Goal: Information Seeking & Learning: Understand process/instructions

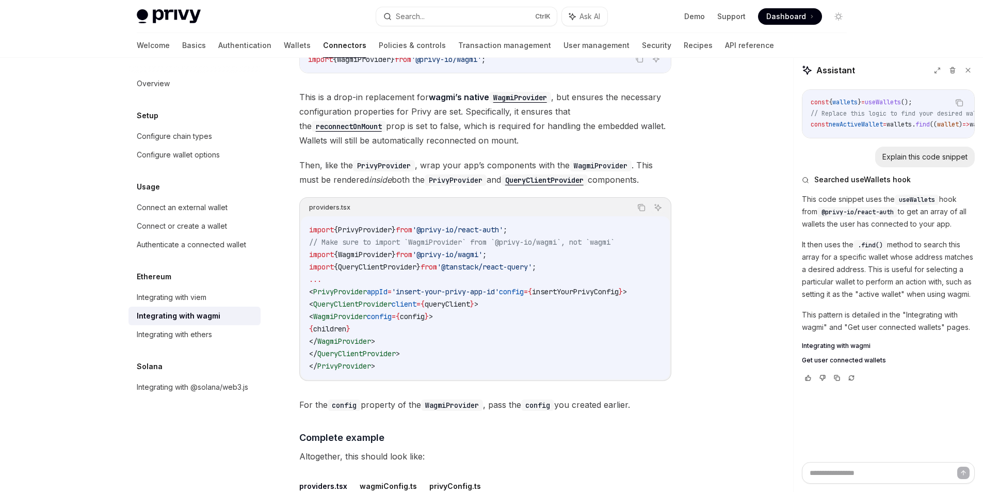
scroll to position [1579, 0]
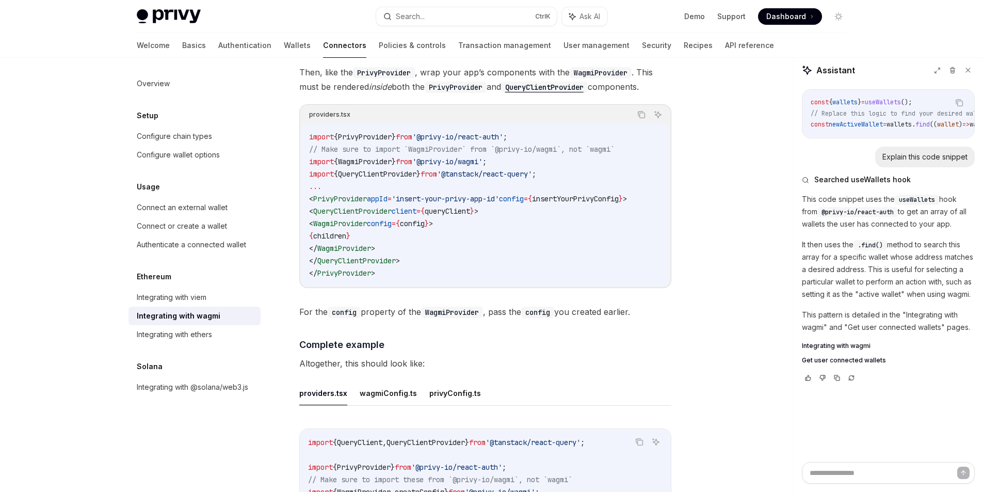
click at [367, 219] on span "WagmiProvider" at bounding box center [340, 223] width 54 height 9
click at [398, 237] on code "import { PrivyProvider } from '@privy-io/react-auth' ; // Make sure to import `…" at bounding box center [485, 205] width 352 height 149
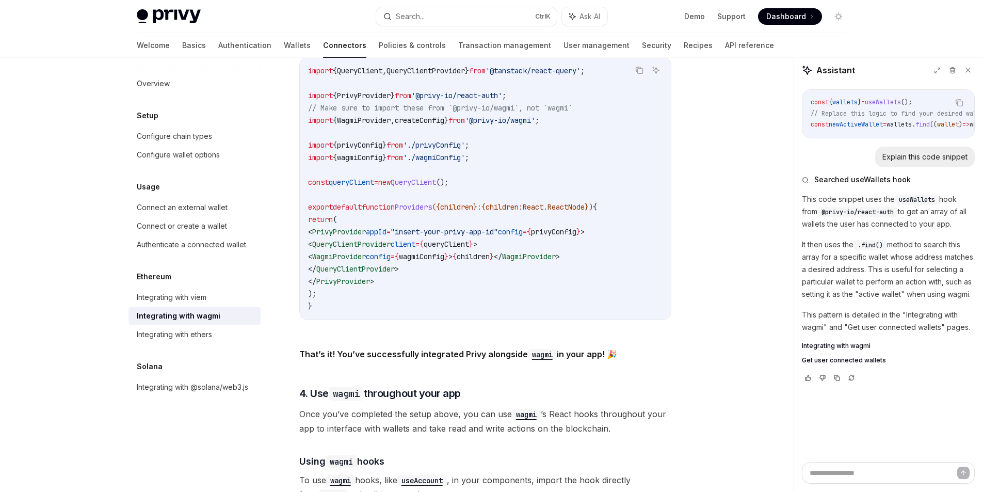
scroll to position [1858, 0]
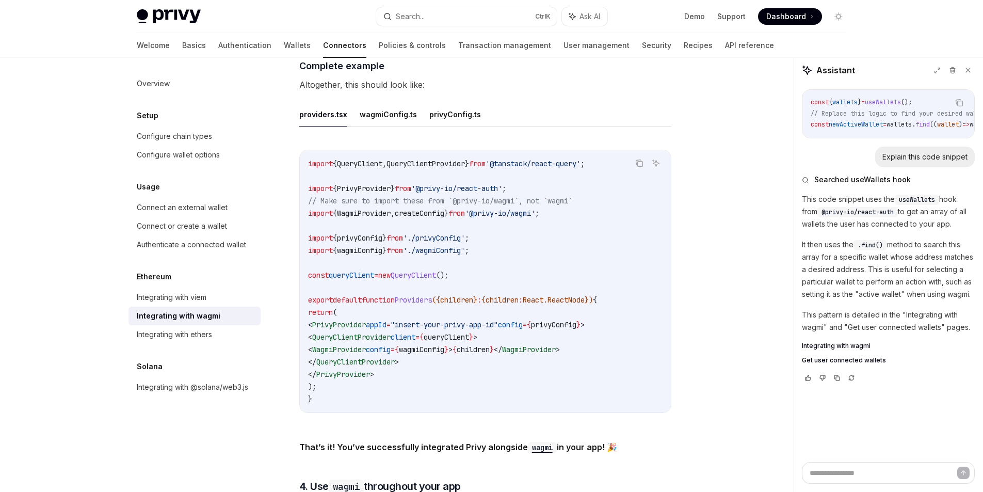
click at [412, 271] on span "QueryClient" at bounding box center [413, 274] width 45 height 9
click at [421, 295] on span "Providers" at bounding box center [413, 299] width 37 height 9
click at [434, 320] on span ""insert-your-privy-app-id"" at bounding box center [444, 324] width 107 height 9
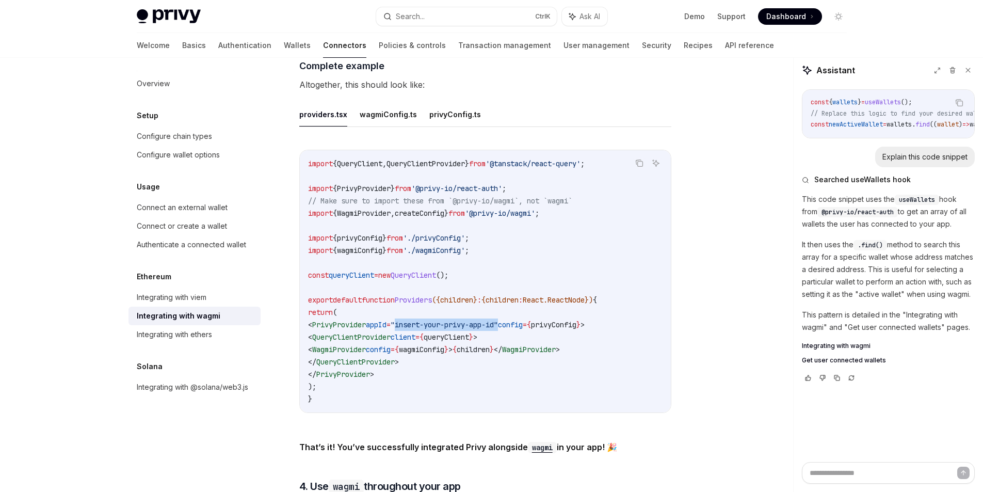
drag, startPoint x: 434, startPoint y: 315, endPoint x: 523, endPoint y: 315, distance: 89.3
click at [498, 320] on span ""insert-your-privy-app-id"" at bounding box center [444, 324] width 107 height 9
click at [444, 345] on span "wagmiConfig" at bounding box center [421, 349] width 45 height 9
click at [449, 361] on code "import { QueryClient , QueryClientProvider } from '@tanstack/react-query' ; imp…" at bounding box center [485, 281] width 355 height 248
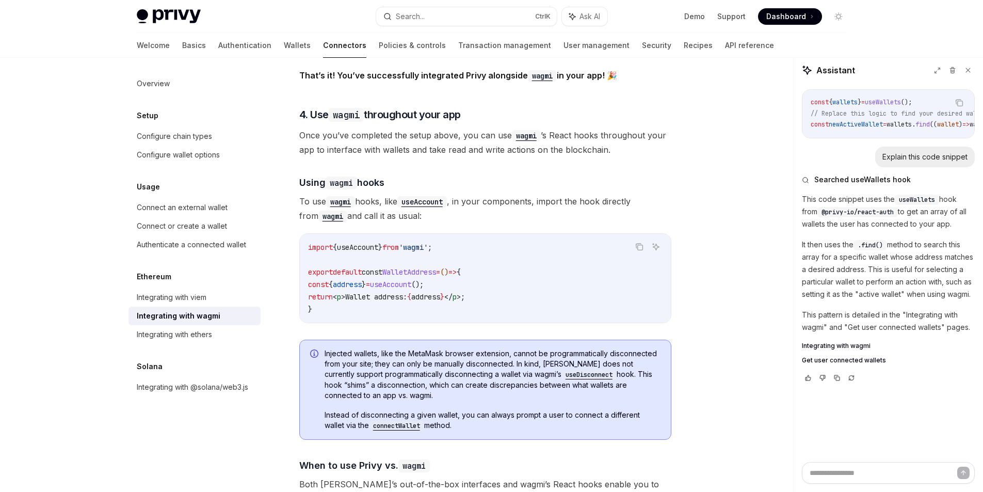
scroll to position [2322, 0]
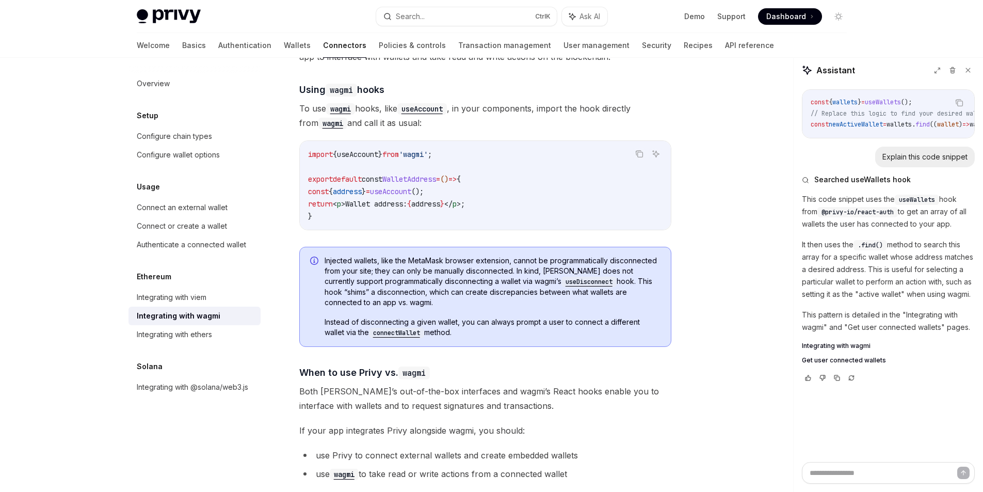
click at [381, 207] on code "import { useAccount } from 'wagmi' ; export default const WalletAddress = () =>…" at bounding box center [485, 185] width 355 height 74
click at [370, 201] on span "Wallet address:" at bounding box center [376, 203] width 62 height 9
drag, startPoint x: 370, startPoint y: 201, endPoint x: 411, endPoint y: 201, distance: 41.8
click at [407, 201] on span "Wallet address:" at bounding box center [376, 203] width 62 height 9
click at [388, 216] on div "import { useAccount } from 'wagmi' ; export default const WalletAddress = () =>…" at bounding box center [485, 185] width 371 height 89
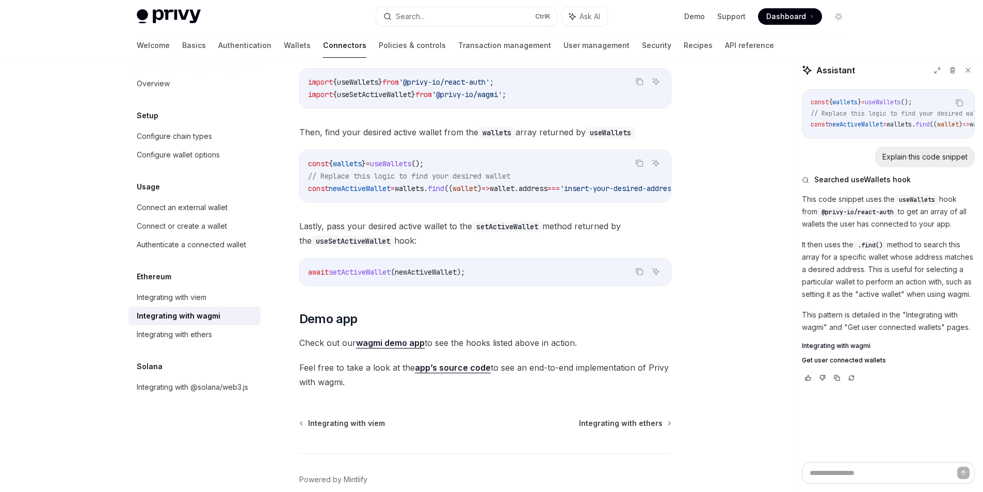
scroll to position [2928, 0]
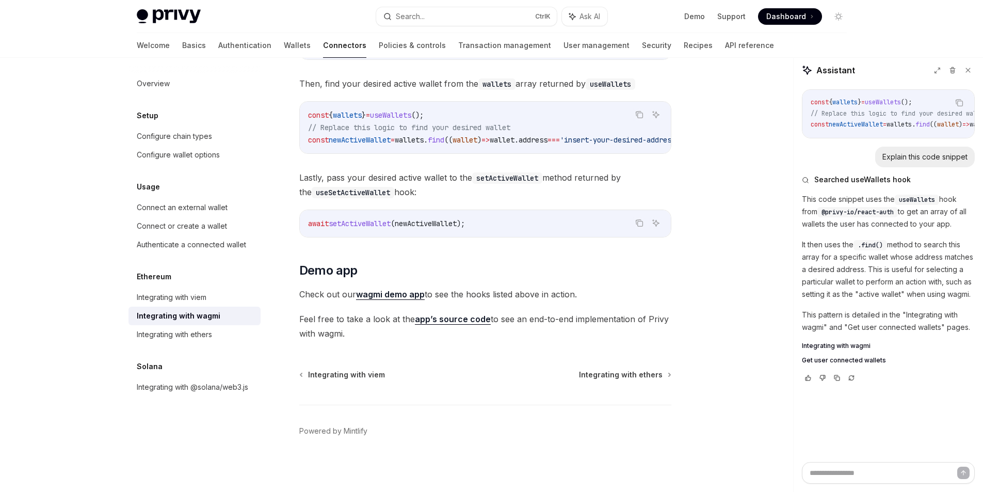
drag, startPoint x: 615, startPoint y: 378, endPoint x: 505, endPoint y: 386, distance: 110.7
click at [505, 386] on div "Integrating with viem Integrating with ethers Powered by [PERSON_NAME]" at bounding box center [485, 432] width 372 height 124
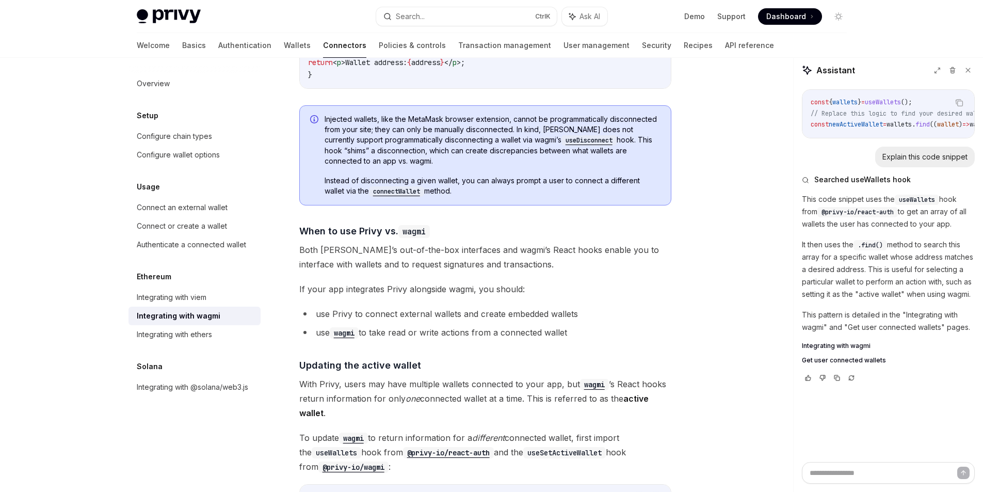
scroll to position [2371, 0]
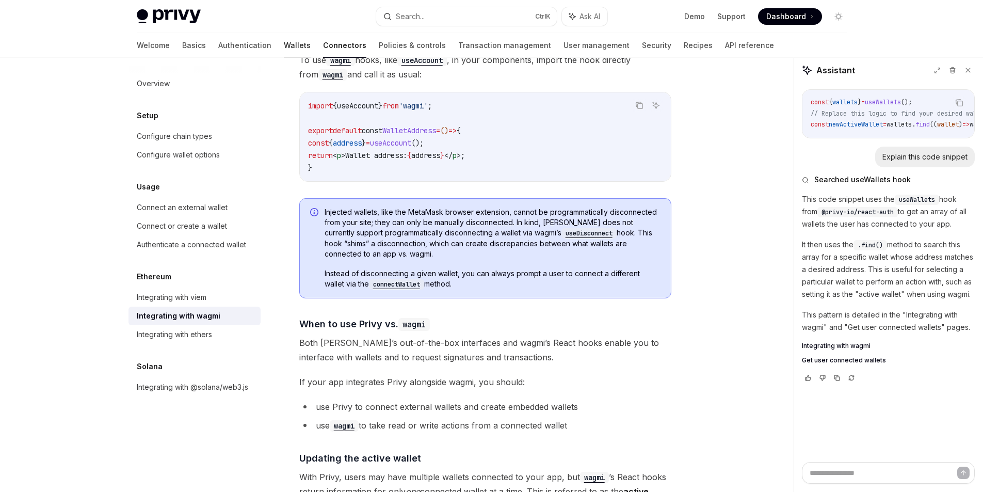
click at [284, 41] on link "Wallets" at bounding box center [297, 45] width 27 height 25
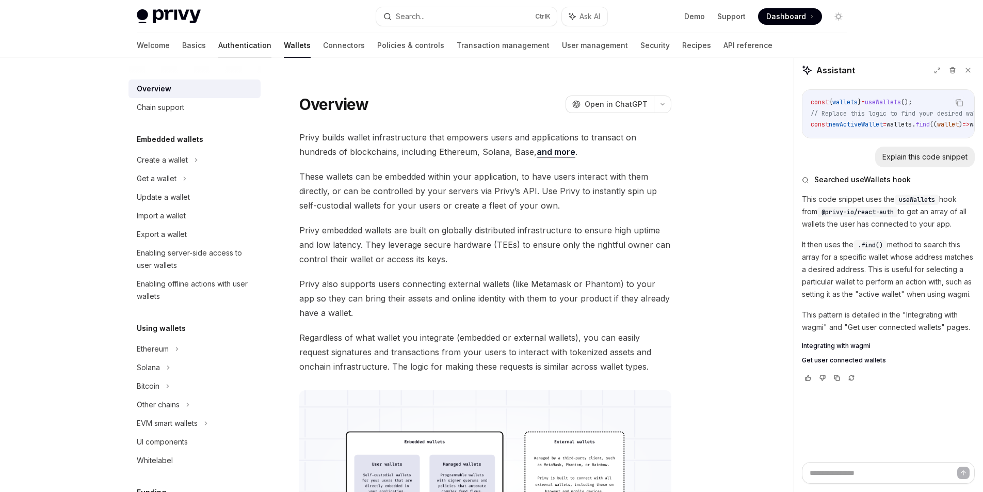
click at [218, 42] on link "Authentication" at bounding box center [244, 45] width 53 height 25
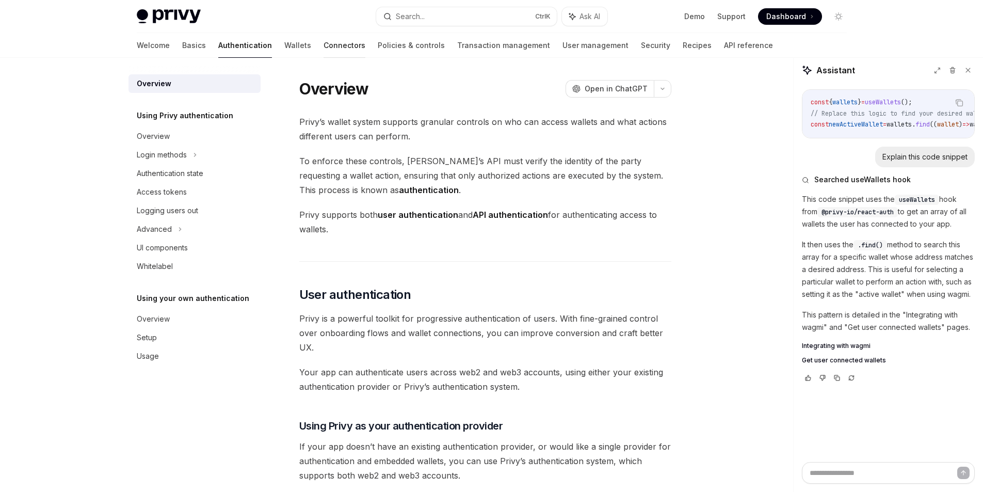
click at [324, 47] on link "Connectors" at bounding box center [345, 45] width 42 height 25
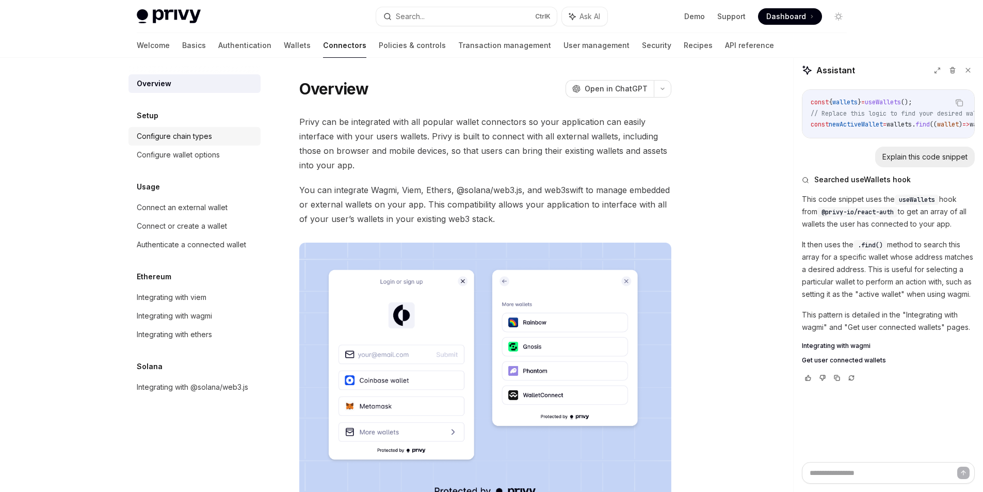
click at [186, 139] on div "Configure chain types" at bounding box center [174, 136] width 75 height 12
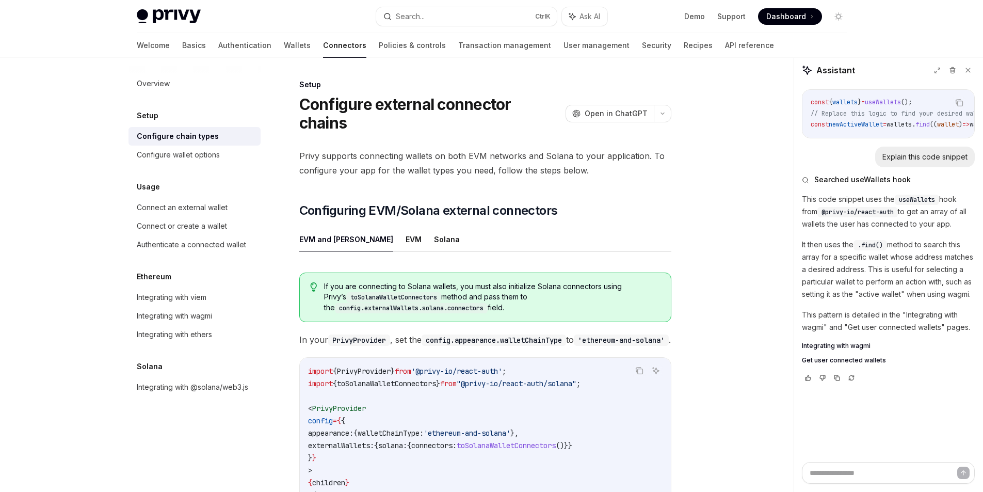
scroll to position [183, 0]
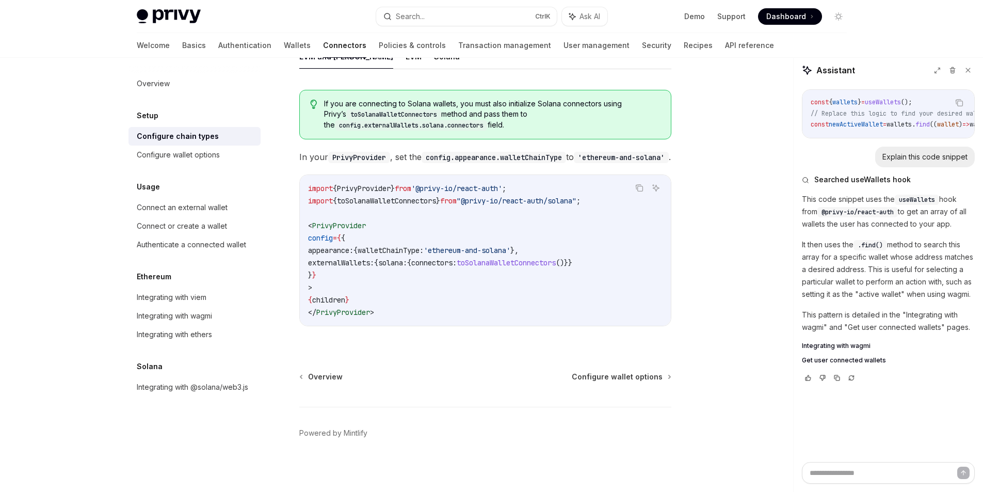
click at [354, 262] on span "externalWallets:" at bounding box center [341, 262] width 66 height 9
click at [191, 158] on div "Configure wallet options" at bounding box center [178, 155] width 83 height 12
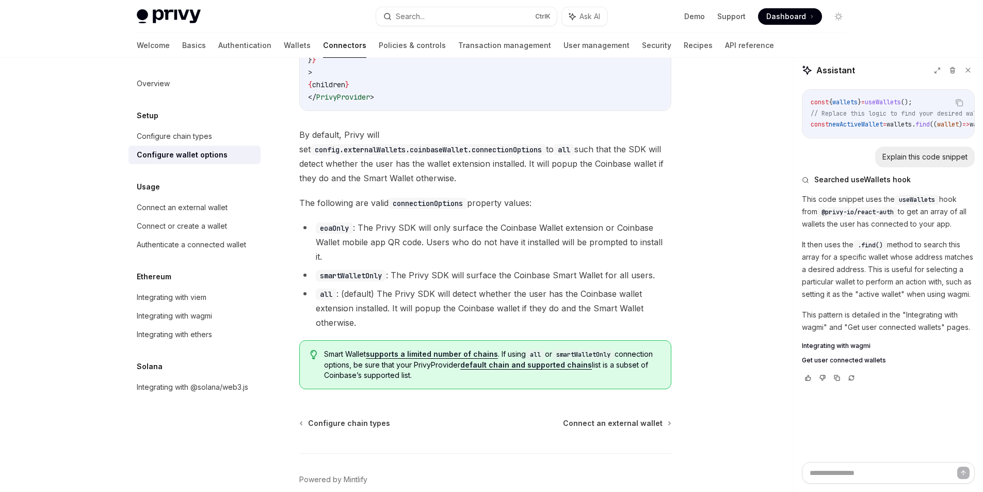
scroll to position [1413, 0]
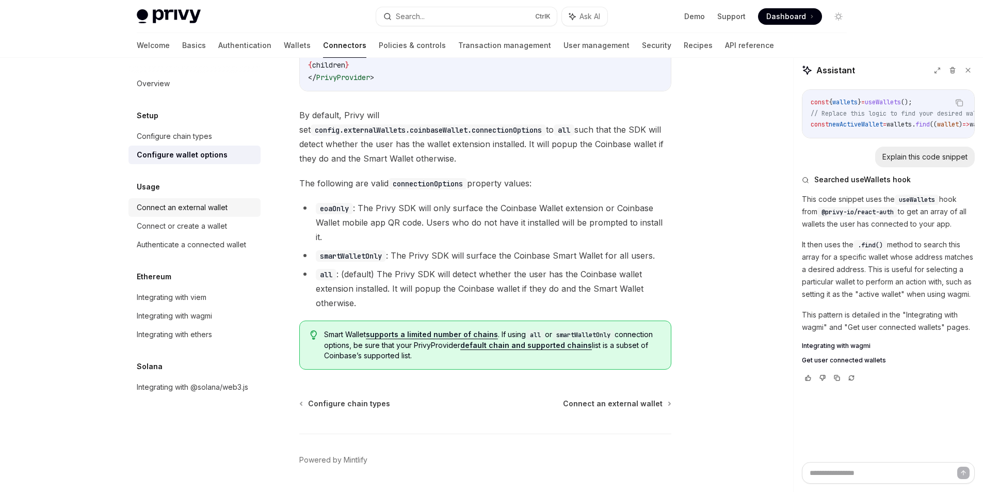
click at [207, 213] on div "Connect an external wallet" at bounding box center [182, 207] width 91 height 12
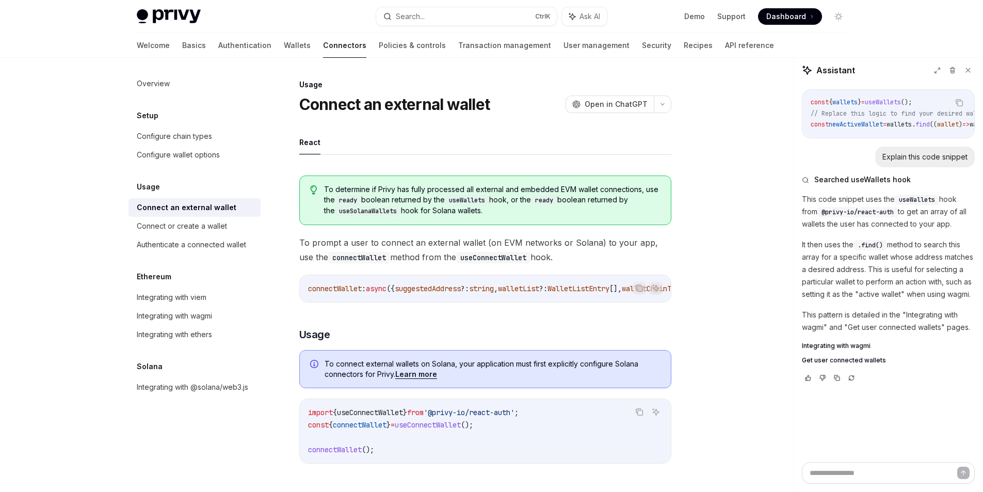
scroll to position [186, 0]
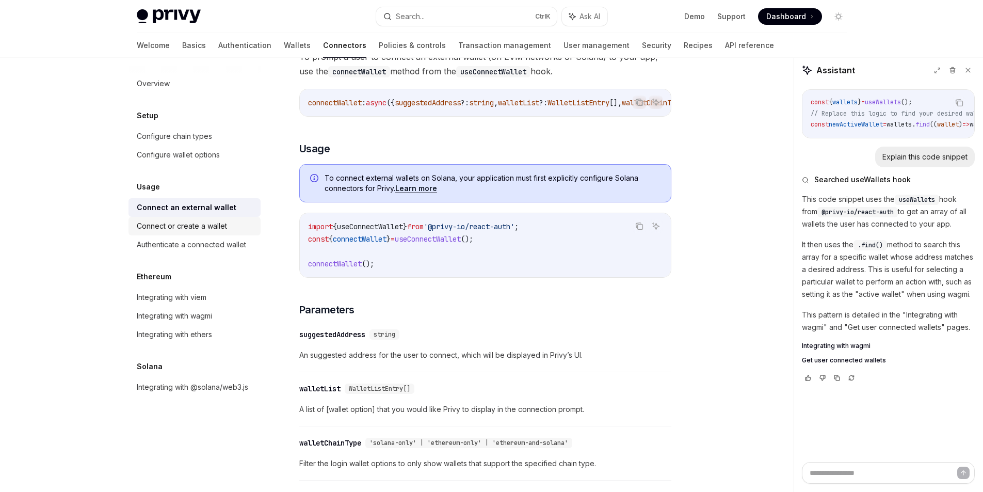
click at [227, 230] on div "Connect or create a wallet" at bounding box center [196, 226] width 118 height 12
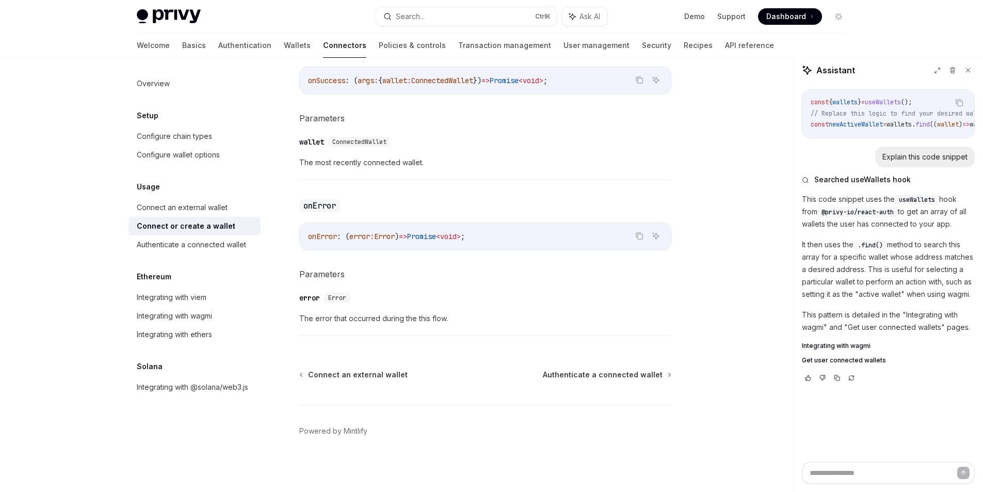
scroll to position [652, 0]
click at [620, 376] on span "Authenticate a connected wallet" at bounding box center [603, 372] width 120 height 10
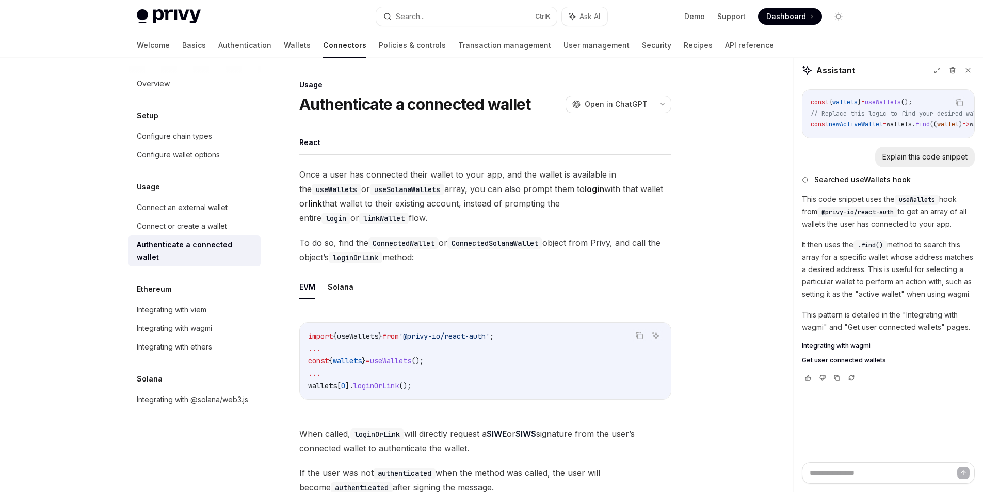
scroll to position [93, 0]
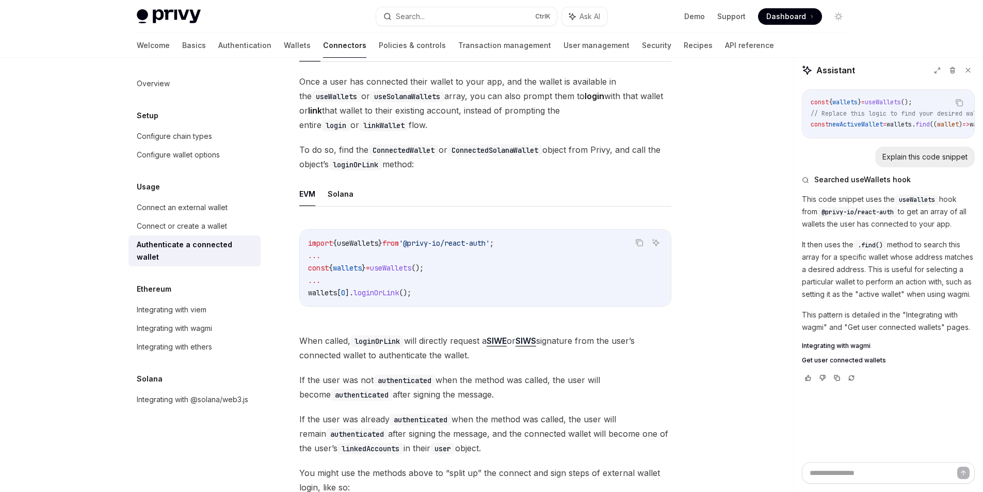
click at [368, 297] on span "loginOrLink" at bounding box center [376, 292] width 45 height 9
click at [368, 299] on div "import { useWallets } from '@privy-io/react-auth' ; ... const { wallets } = use…" at bounding box center [485, 268] width 371 height 76
click at [457, 304] on div "import { useWallets } from '@privy-io/react-auth' ; ... const { wallets } = use…" at bounding box center [485, 268] width 371 height 76
click at [411, 290] on span "();" at bounding box center [405, 292] width 12 height 9
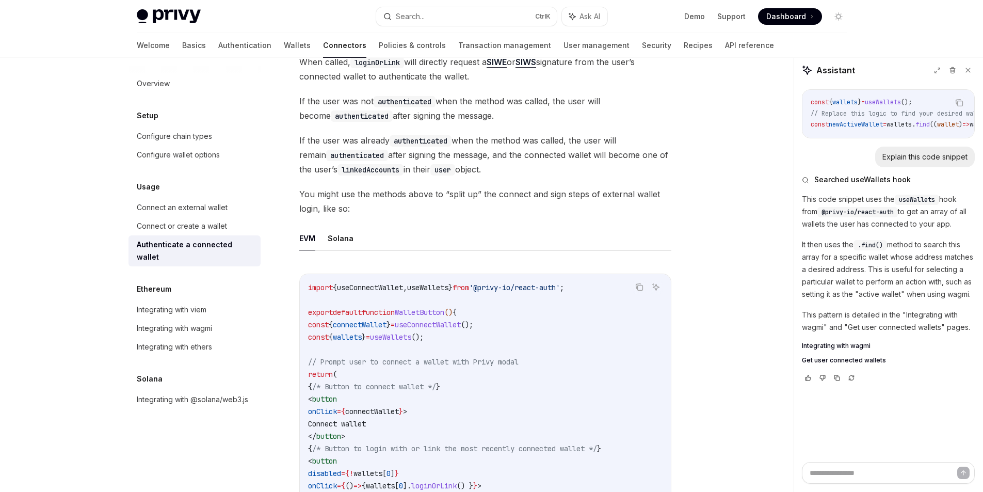
scroll to position [464, 0]
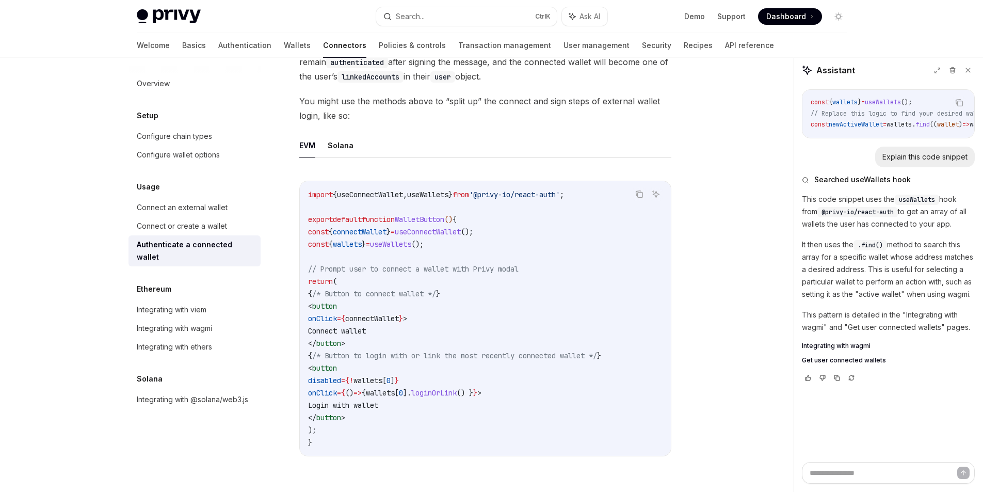
click at [341, 382] on span "disabled" at bounding box center [324, 380] width 33 height 9
click at [378, 407] on span "Login with wallet" at bounding box center [343, 404] width 70 height 9
click at [409, 418] on code "import { useConnectWallet , useWallets } from '@privy-io/react-auth' ; export d…" at bounding box center [485, 318] width 355 height 260
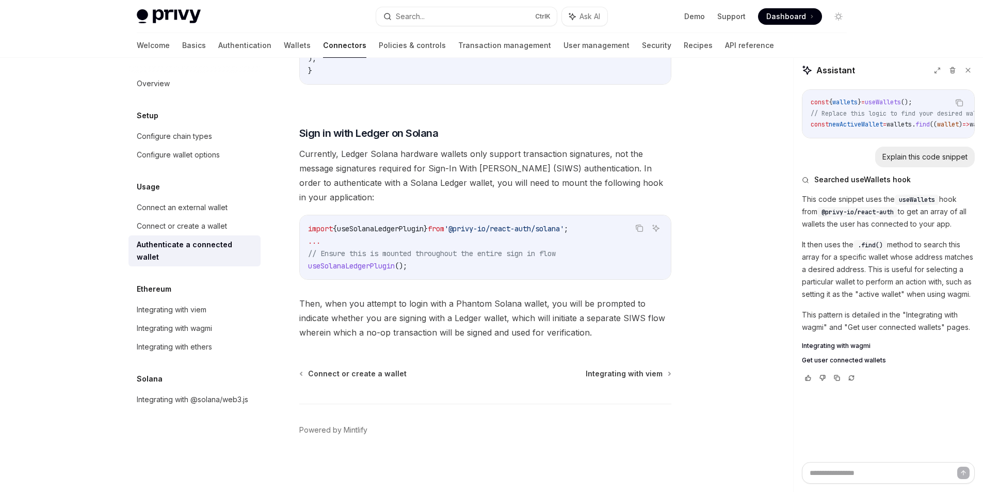
scroll to position [837, 0]
click at [636, 368] on span "Integrating with viem" at bounding box center [624, 372] width 77 height 10
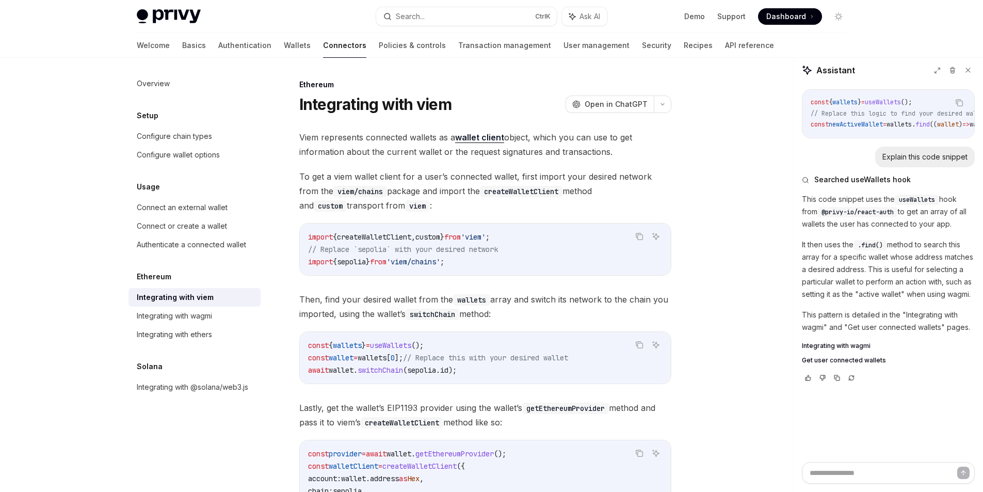
scroll to position [93, 0]
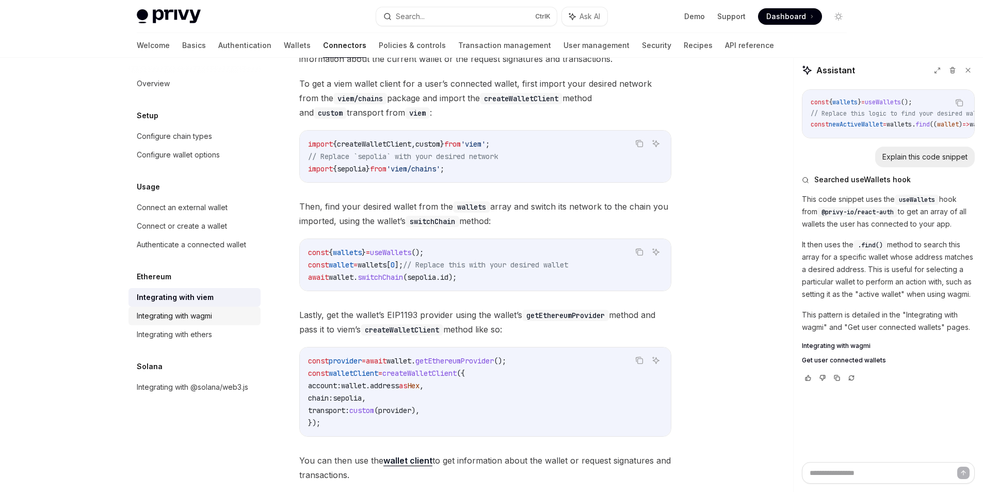
click at [166, 323] on link "Integrating with wagmi" at bounding box center [195, 316] width 132 height 19
type textarea "*"
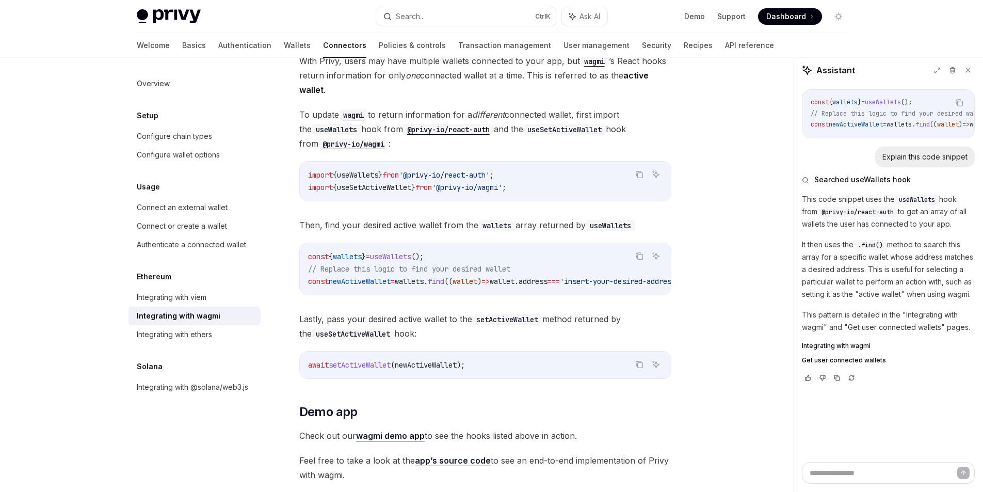
scroll to position [2928, 0]
